Goal: Task Accomplishment & Management: Manage account settings

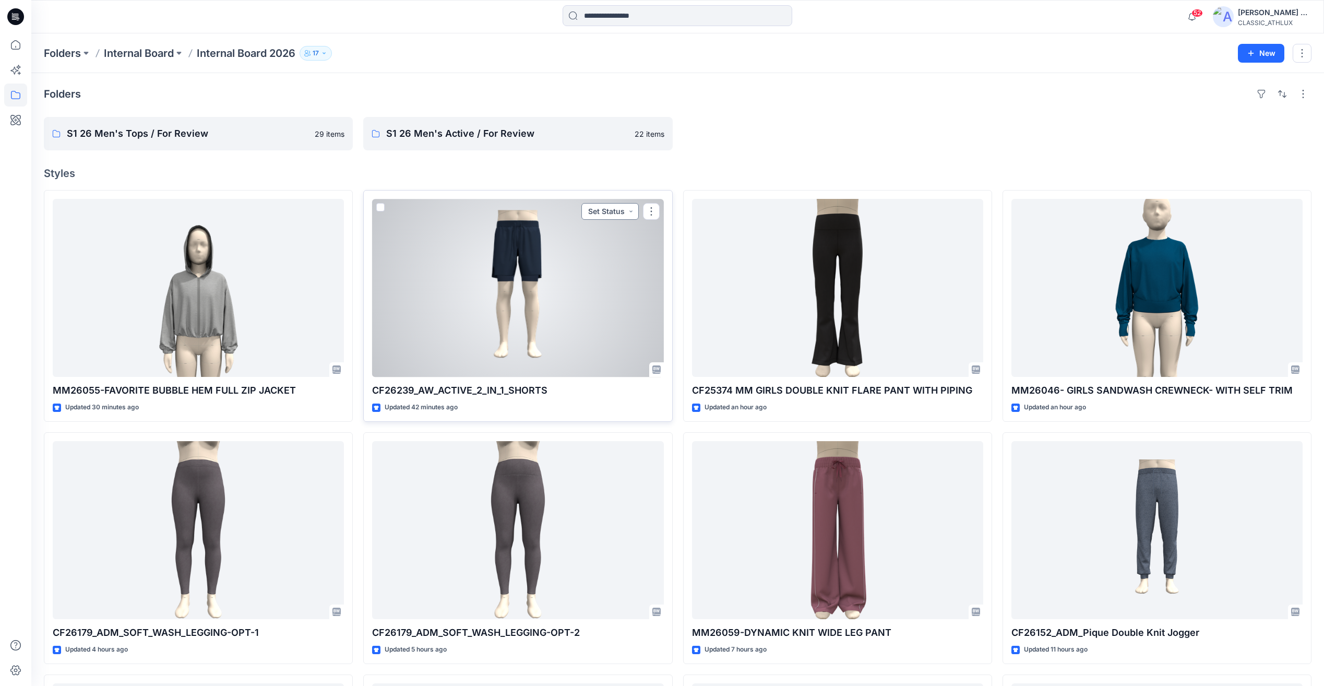
click at [610, 212] on button "Set Status" at bounding box center [609, 211] width 57 height 17
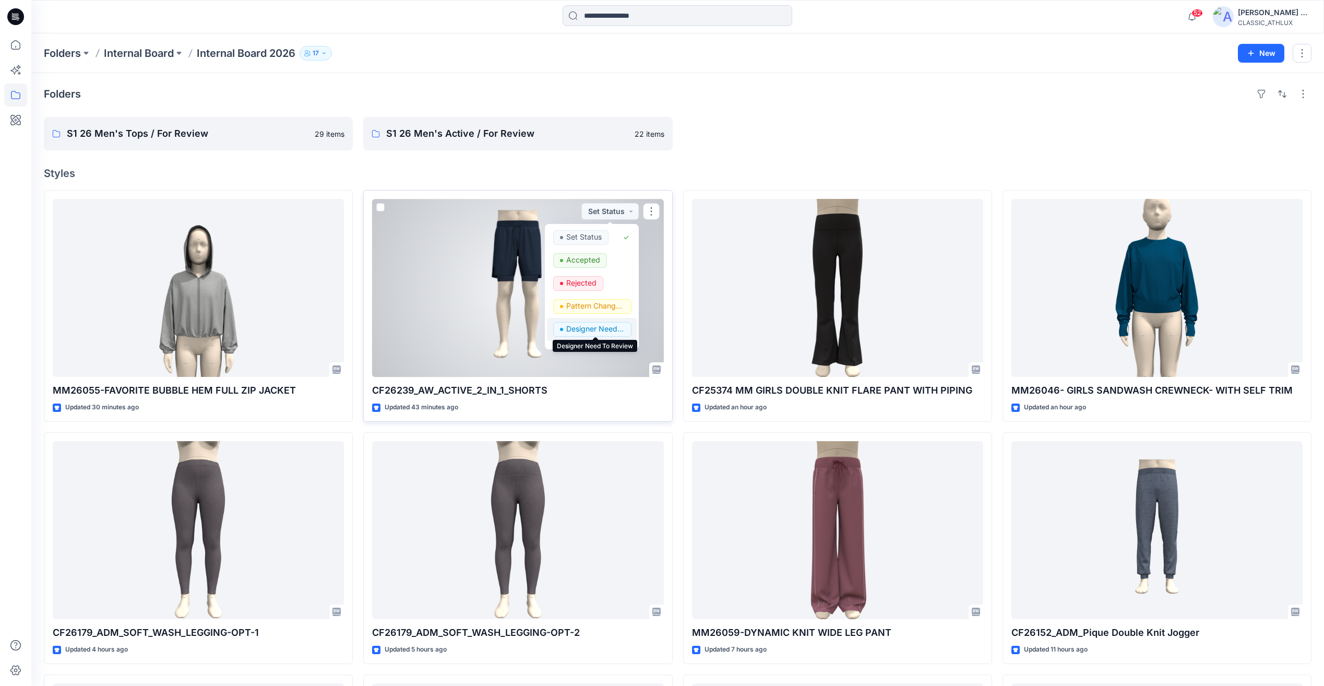
click at [594, 331] on p "Designer Need To Review" at bounding box center [595, 329] width 58 height 14
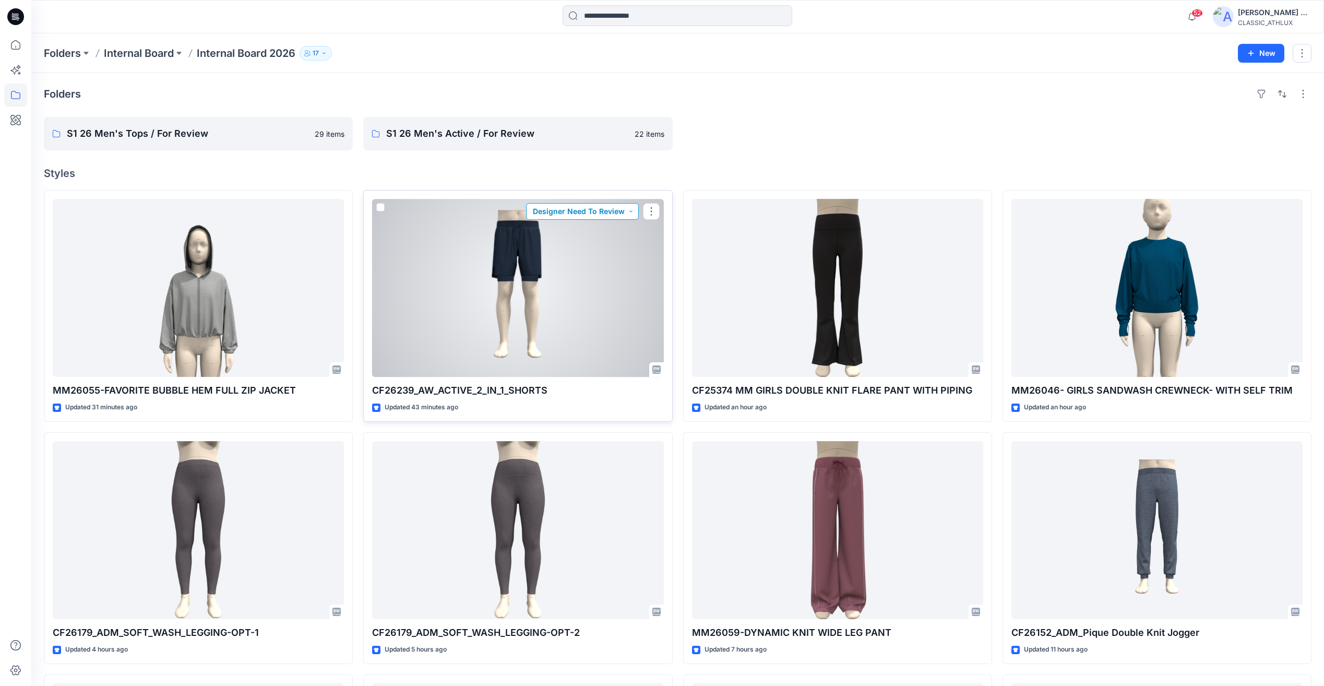
click at [588, 211] on button "Designer Need To Review" at bounding box center [582, 211] width 113 height 17
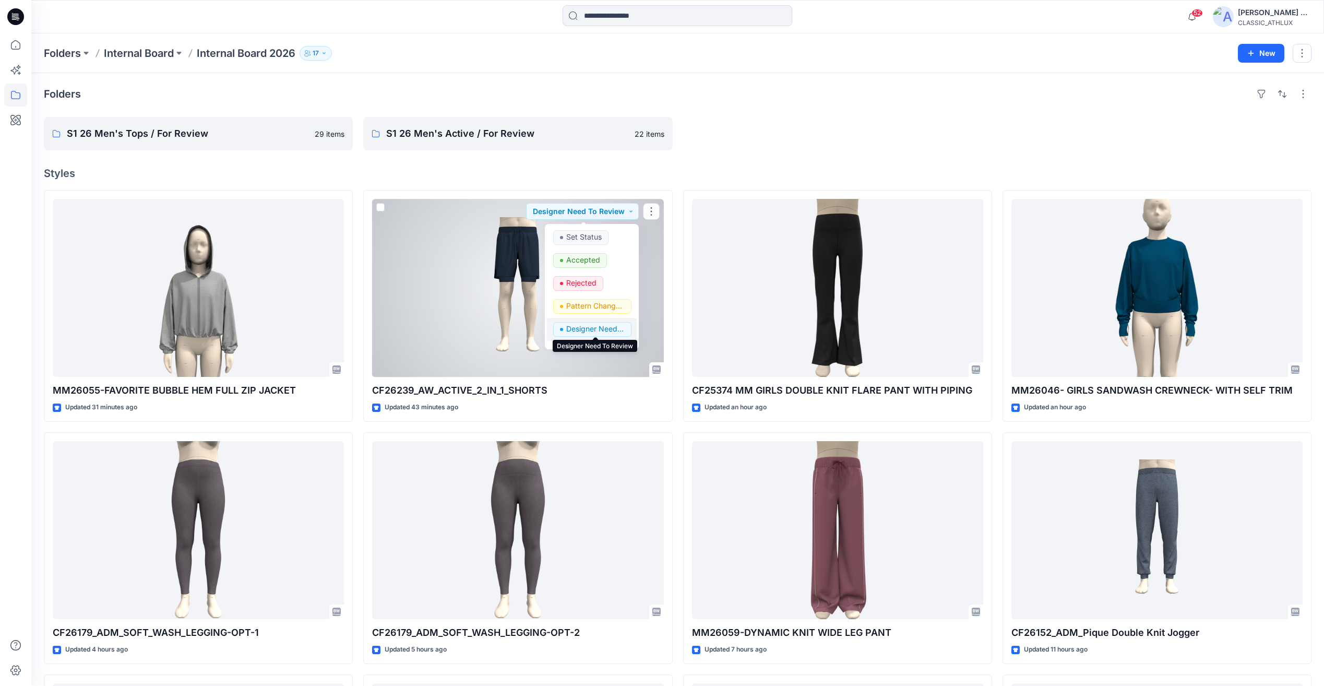
click at [574, 327] on p "Designer Need To Review" at bounding box center [595, 329] width 58 height 14
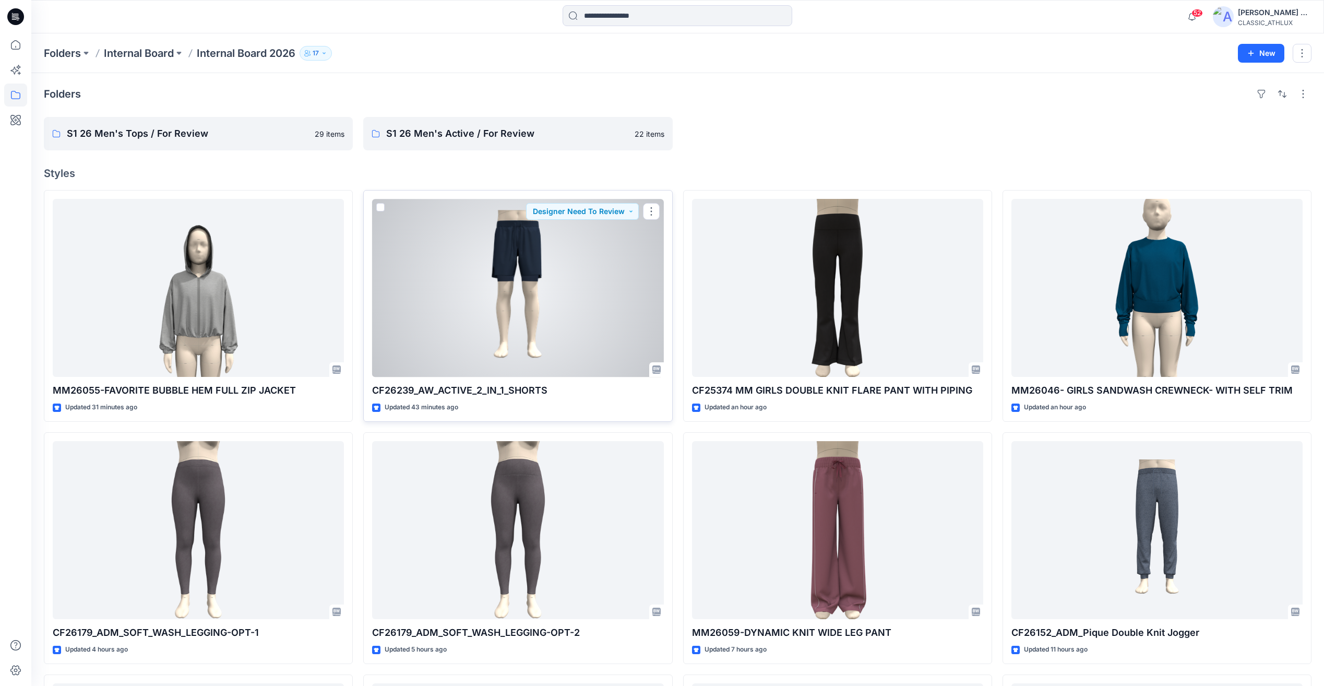
click at [578, 318] on div at bounding box center [517, 288] width 291 height 178
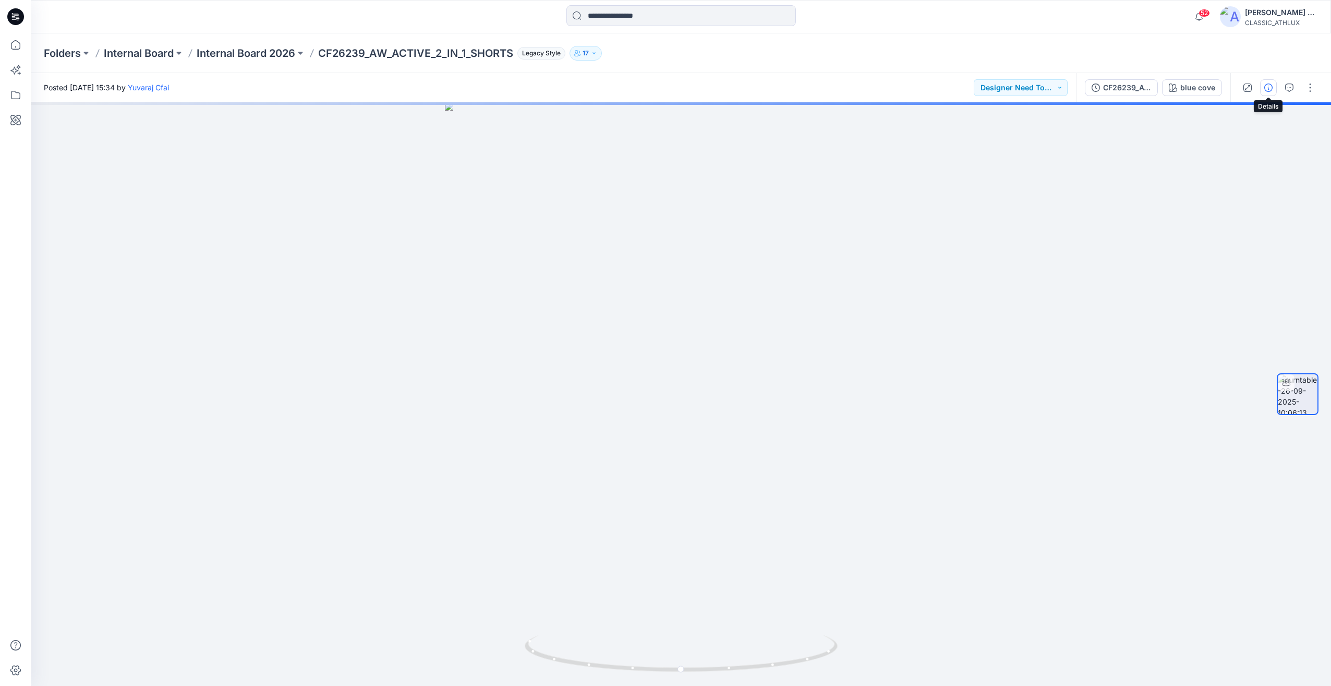
click at [1272, 94] on button "button" at bounding box center [1268, 87] width 17 height 17
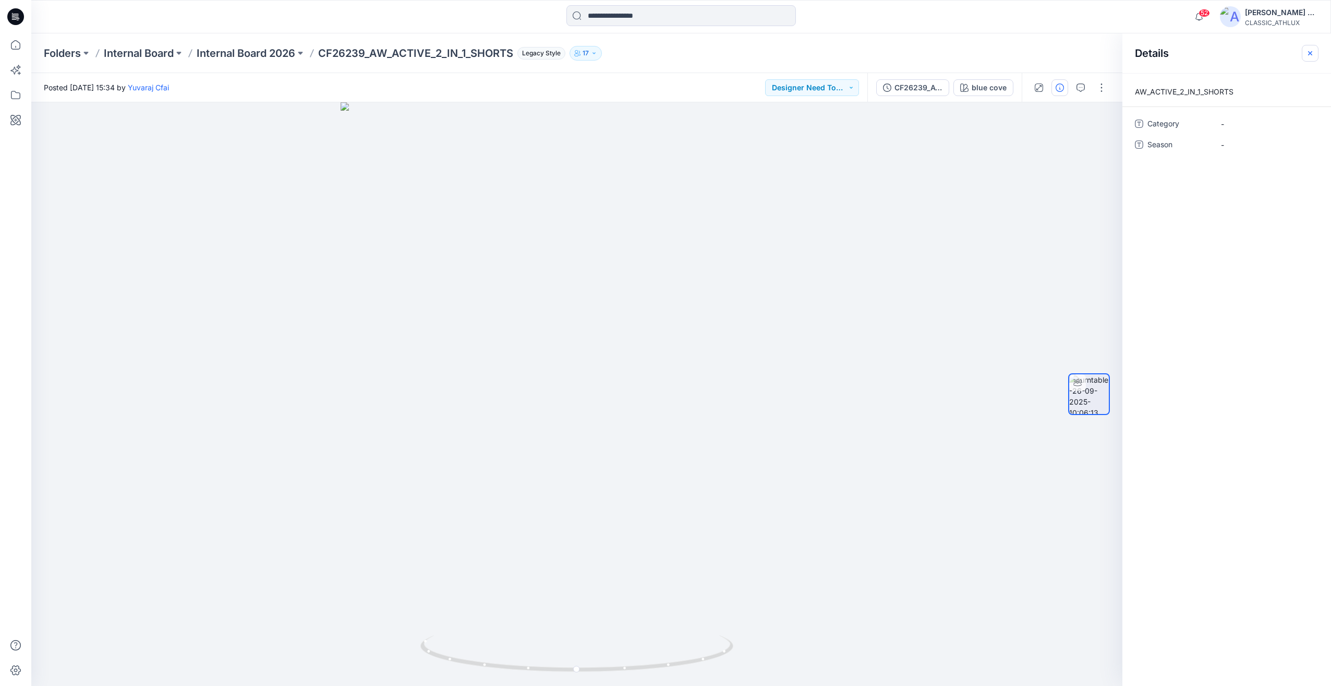
click at [1313, 57] on icon "button" at bounding box center [1310, 53] width 8 height 8
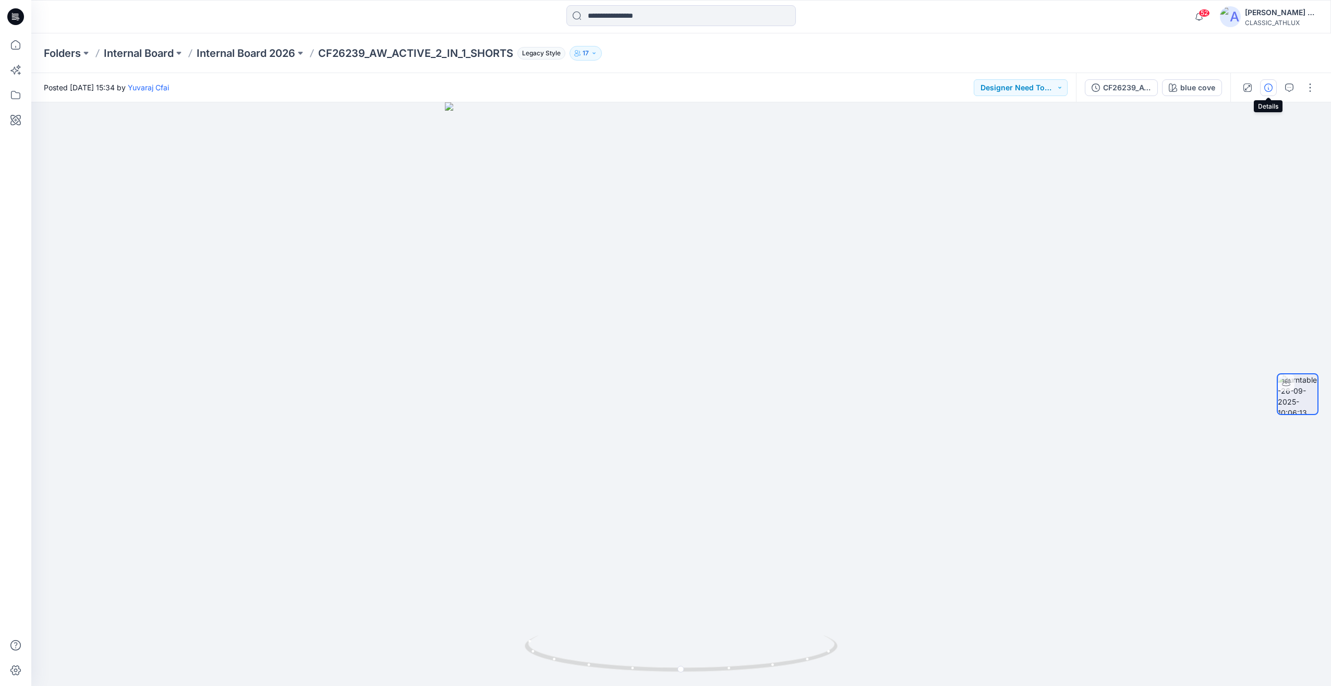
click at [1272, 89] on icon "button" at bounding box center [1269, 87] width 8 height 8
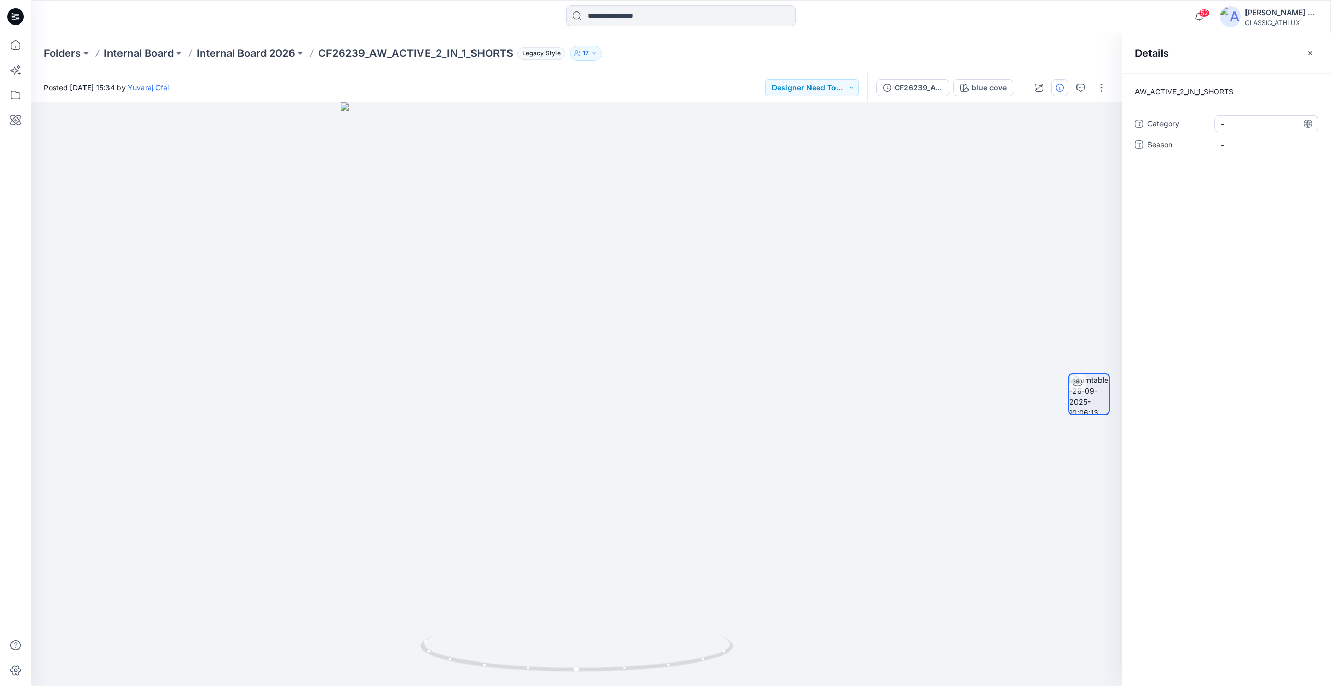
click at [1250, 125] on span "-" at bounding box center [1266, 123] width 91 height 11
click at [1253, 141] on span "-" at bounding box center [1266, 144] width 91 height 11
click at [1248, 118] on span "-" at bounding box center [1266, 123] width 91 height 11
click at [1242, 140] on span "-" at bounding box center [1266, 144] width 91 height 11
click at [1058, 86] on icon "button" at bounding box center [1060, 87] width 8 height 8
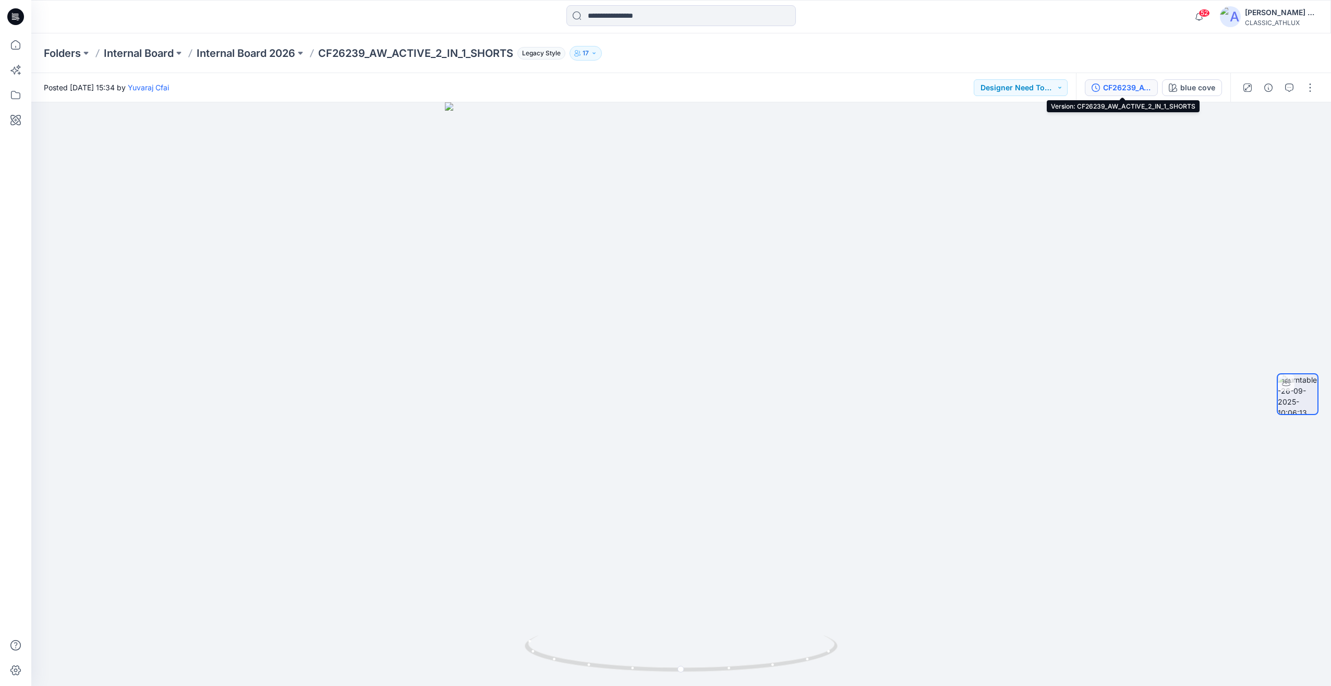
click at [1147, 93] on button "CF26239_AW_ACTIVE_2_IN_1_SHORTS" at bounding box center [1121, 87] width 73 height 17
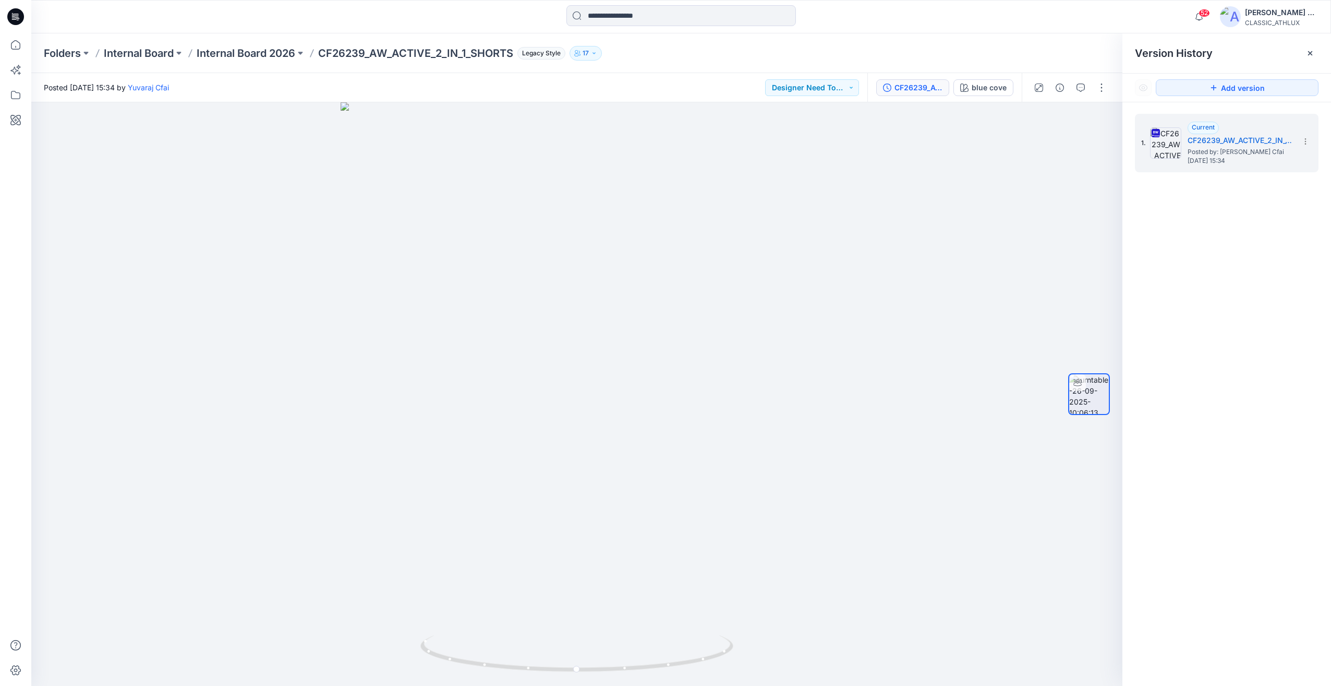
click at [1020, 27] on div "52 Notifications Sujitha Mathavan shared MM26055-FAVORITE BUBBLE HEM FULL ZIP J…" at bounding box center [681, 16] width 1300 height 23
click at [279, 55] on p "Internal Board 2026" at bounding box center [246, 53] width 99 height 15
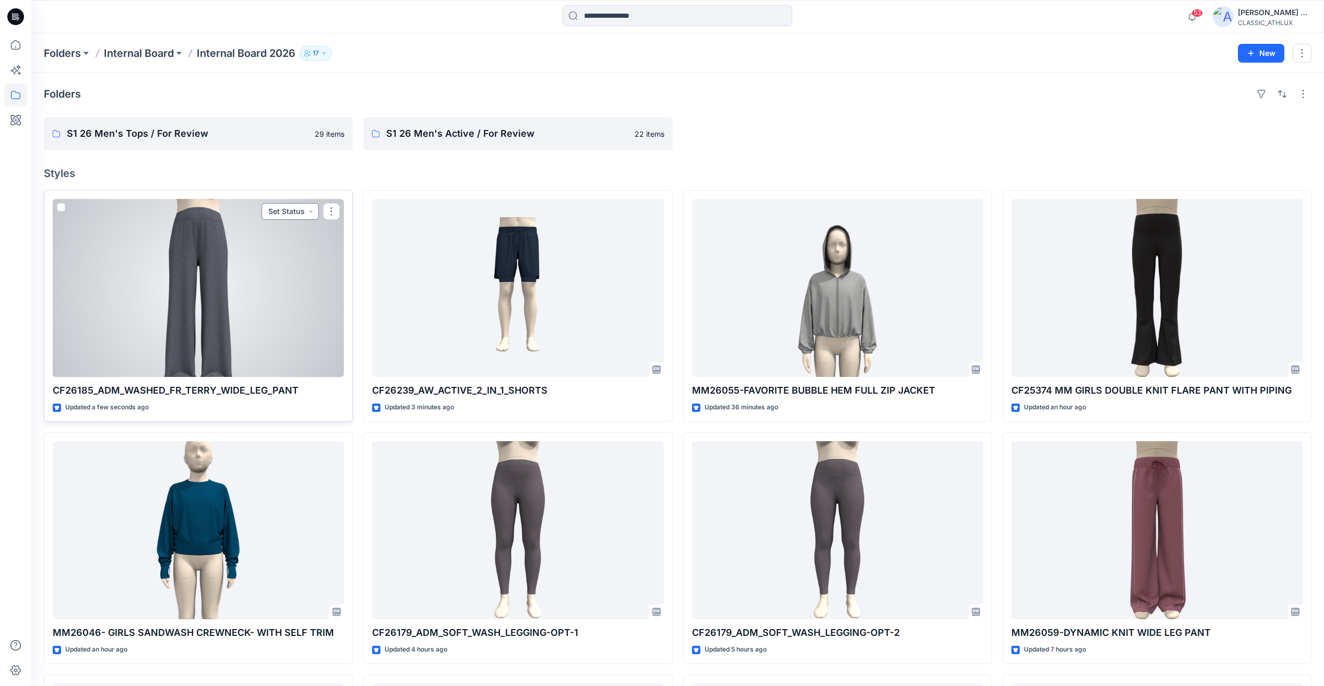
click at [301, 211] on button "Set Status" at bounding box center [289, 211] width 57 height 17
click at [270, 327] on p "Designer Need To Review" at bounding box center [275, 329] width 58 height 14
click at [274, 307] on div at bounding box center [198, 288] width 291 height 178
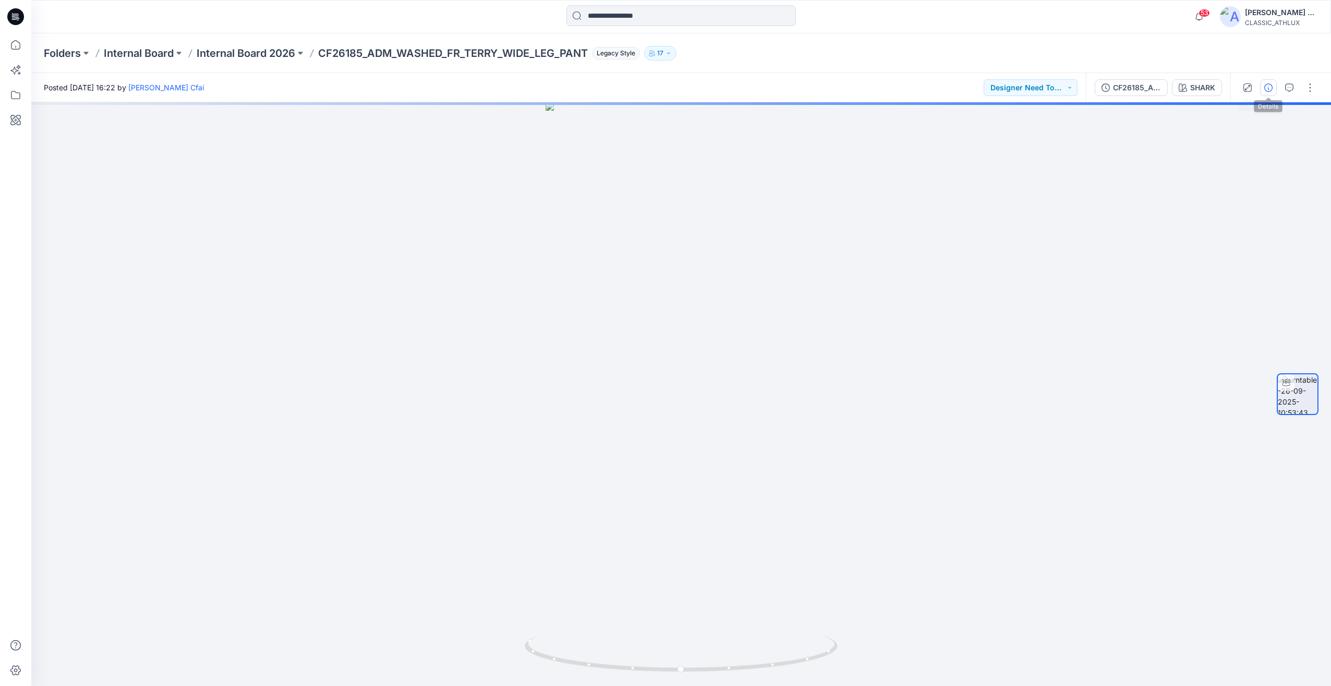
click at [1266, 90] on icon "button" at bounding box center [1269, 87] width 8 height 8
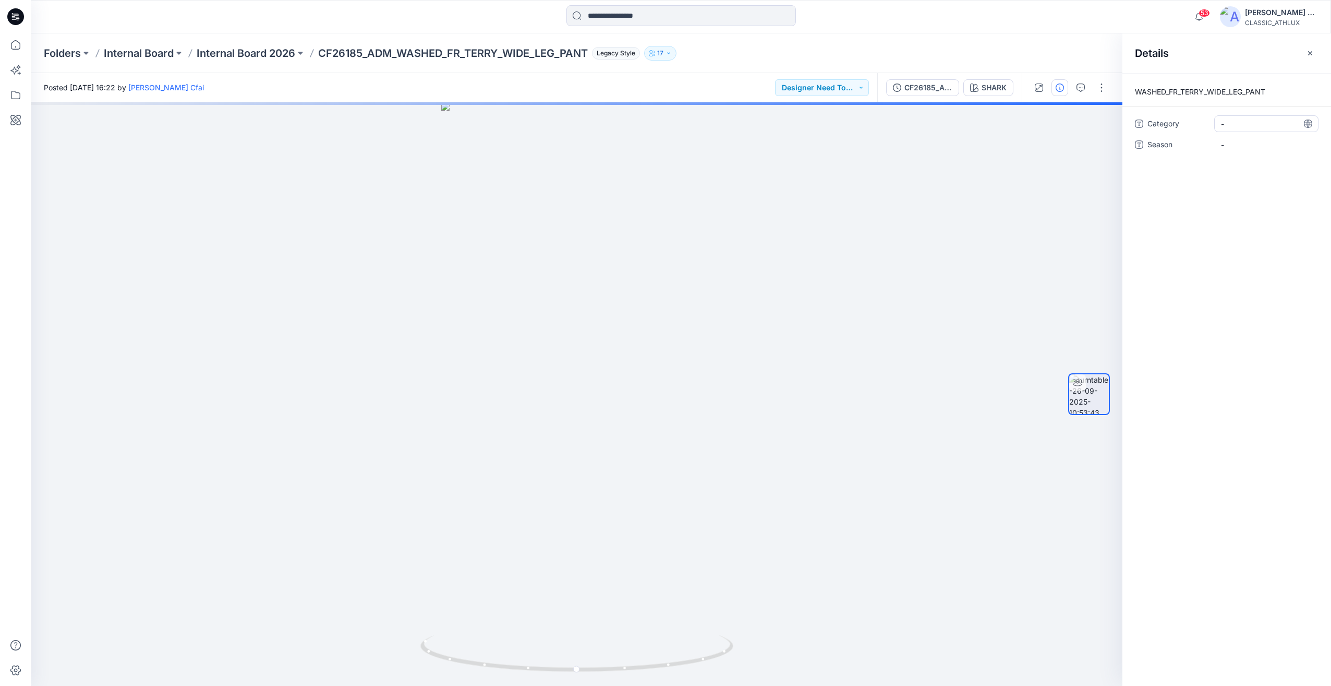
click at [1232, 121] on span "-" at bounding box center [1266, 123] width 91 height 11
click at [1239, 128] on textarea "**********" at bounding box center [1267, 123] width 104 height 17
type textarea "**********"
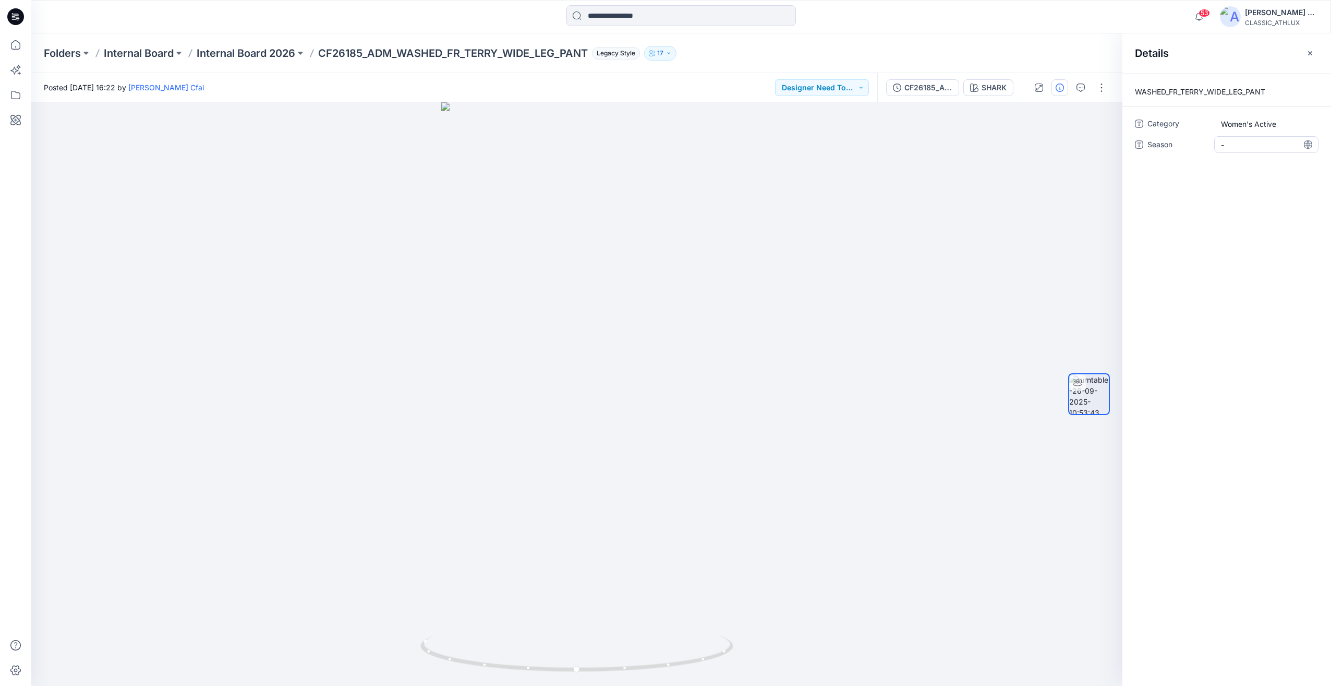
click at [1230, 142] on span "-" at bounding box center [1266, 144] width 91 height 11
type textarea "*****"
click at [269, 54] on p "Internal Board 2026" at bounding box center [246, 53] width 99 height 15
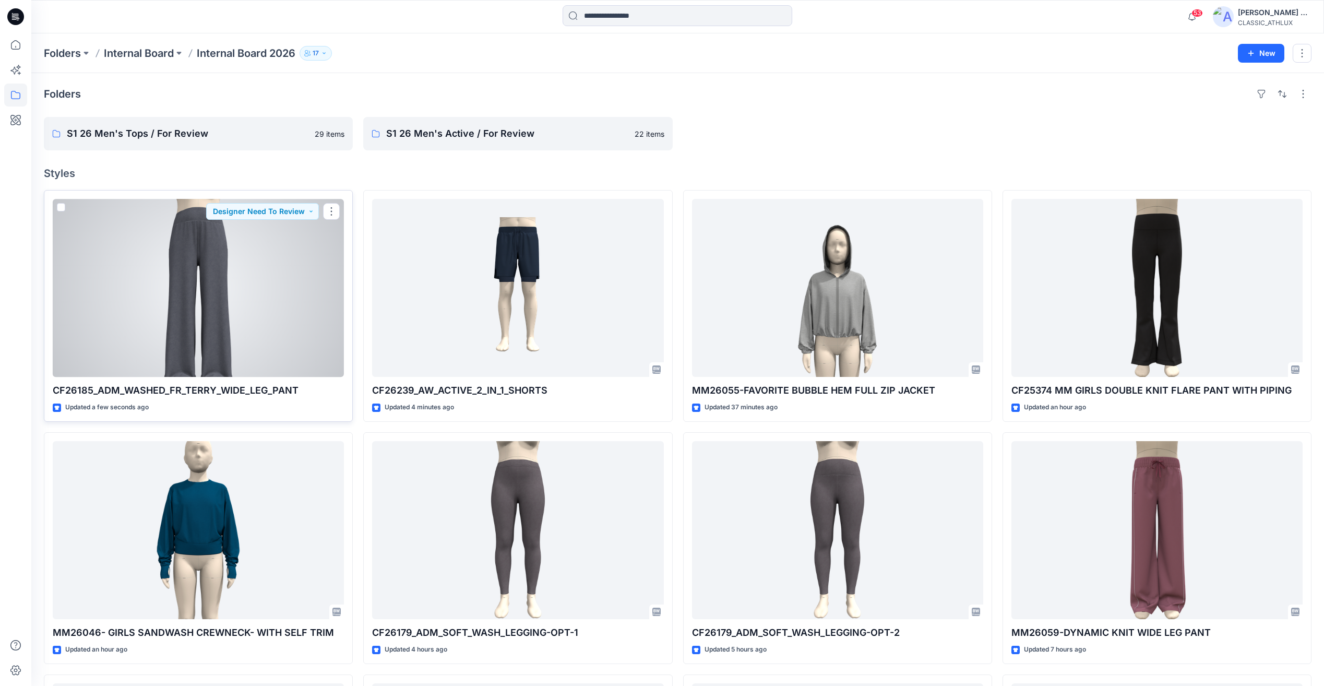
click at [272, 280] on div at bounding box center [198, 288] width 291 height 178
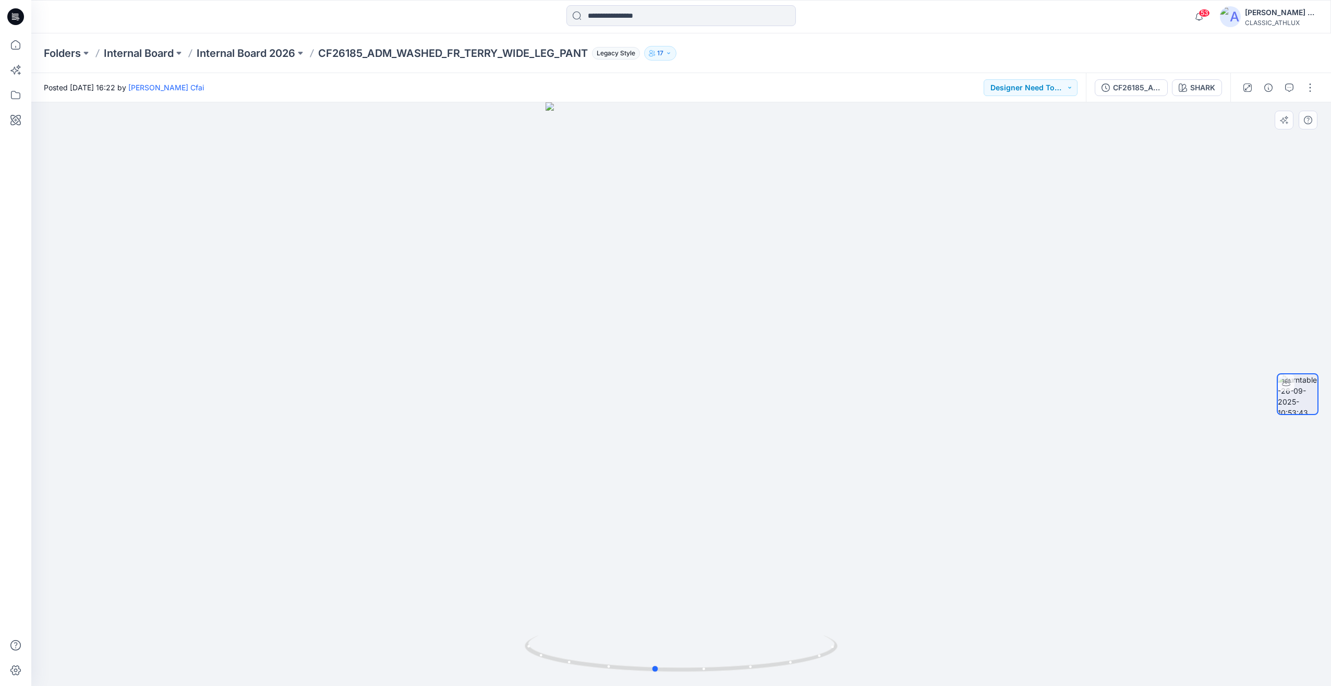
drag, startPoint x: 507, startPoint y: 452, endPoint x: 480, endPoint y: 453, distance: 26.6
click at [480, 453] on div at bounding box center [681, 393] width 1300 height 583
drag, startPoint x: 532, startPoint y: 350, endPoint x: 566, endPoint y: 355, distance: 34.3
click at [566, 355] on div at bounding box center [681, 393] width 1300 height 583
